Goal: Task Accomplishment & Management: Use online tool/utility

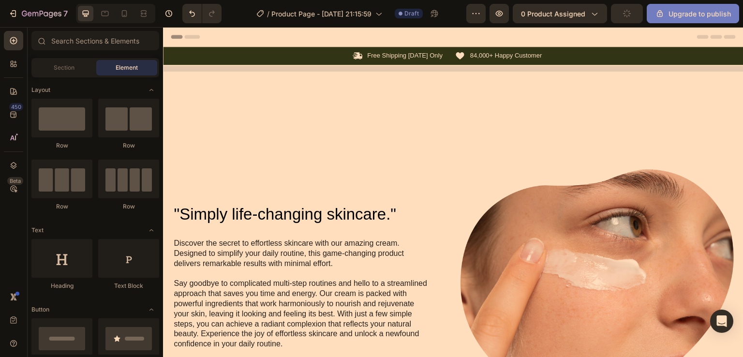
click at [692, 12] on div "Upgrade to publish" at bounding box center [693, 14] width 76 height 10
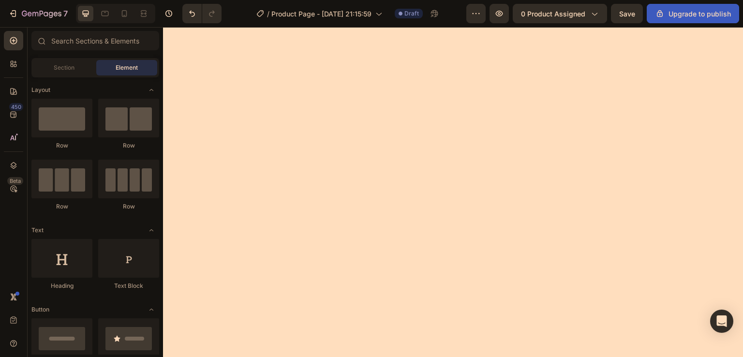
scroll to position [87, 0]
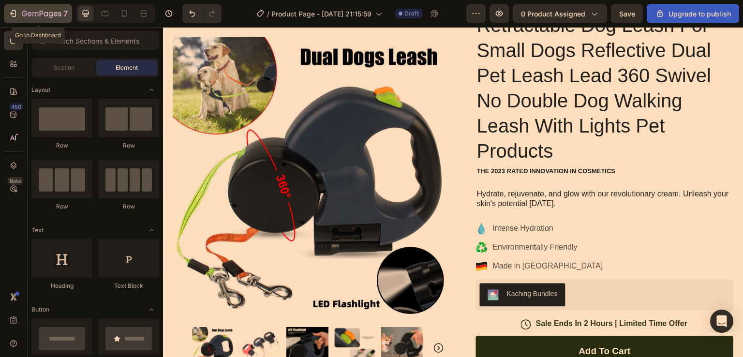
click at [15, 8] on div "7" at bounding box center [38, 14] width 60 height 12
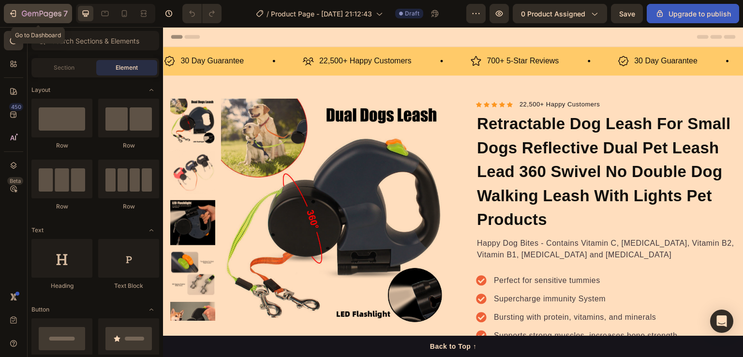
click at [16, 15] on icon "button" at bounding box center [13, 14] width 10 height 10
